Goal: Navigation & Orientation: Find specific page/section

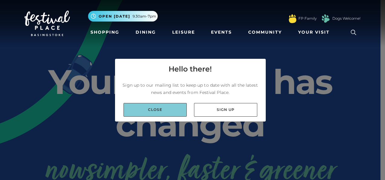
click at [161, 114] on link "Close" at bounding box center [154, 110] width 63 height 14
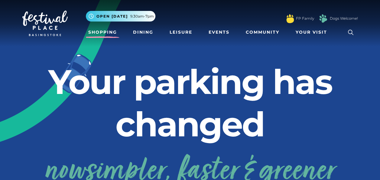
click at [97, 30] on link "Shopping" at bounding box center [103, 32] width 34 height 11
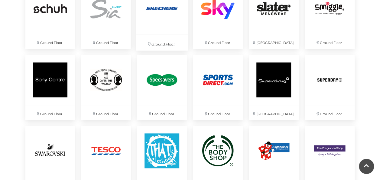
scroll to position [1421, 0]
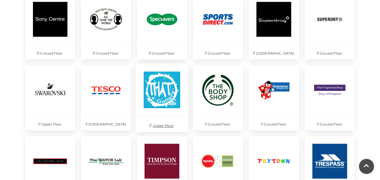
drag, startPoint x: 183, startPoint y: 93, endPoint x: 178, endPoint y: 92, distance: 5.1
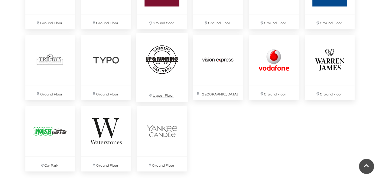
scroll to position [1633, 0]
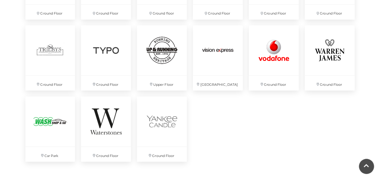
drag, startPoint x: 178, startPoint y: 92, endPoint x: 222, endPoint y: 130, distance: 57.5
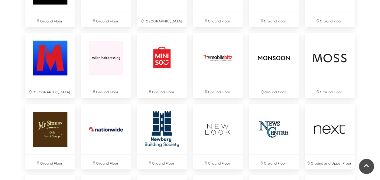
scroll to position [937, 0]
